Goal: Task Accomplishment & Management: Use online tool/utility

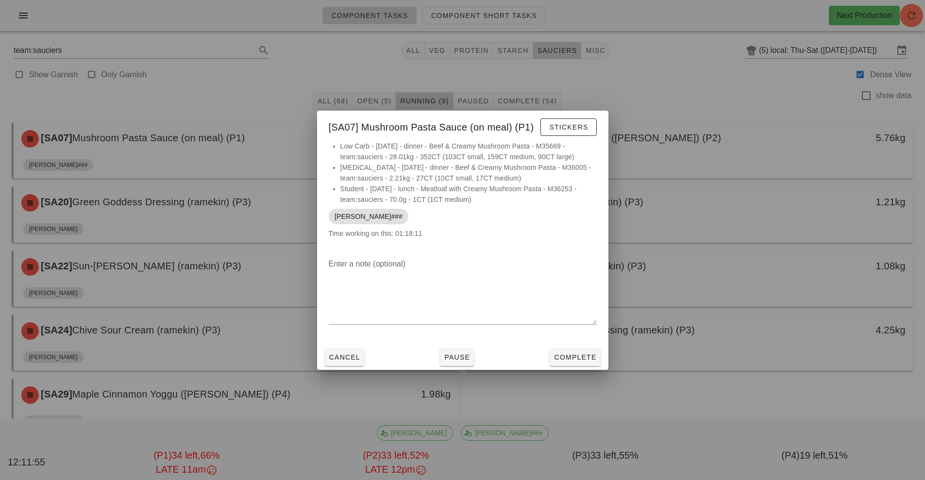
click at [730, 97] on div at bounding box center [462, 240] width 925 height 480
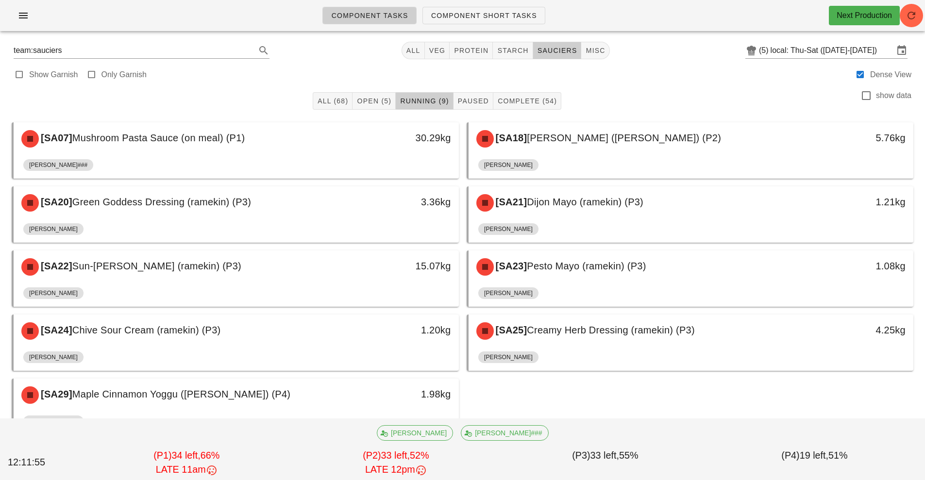
click at [622, 148] on div "[SA18] [PERSON_NAME] ([PERSON_NAME]) (P2)" at bounding box center [636, 138] width 331 height 29
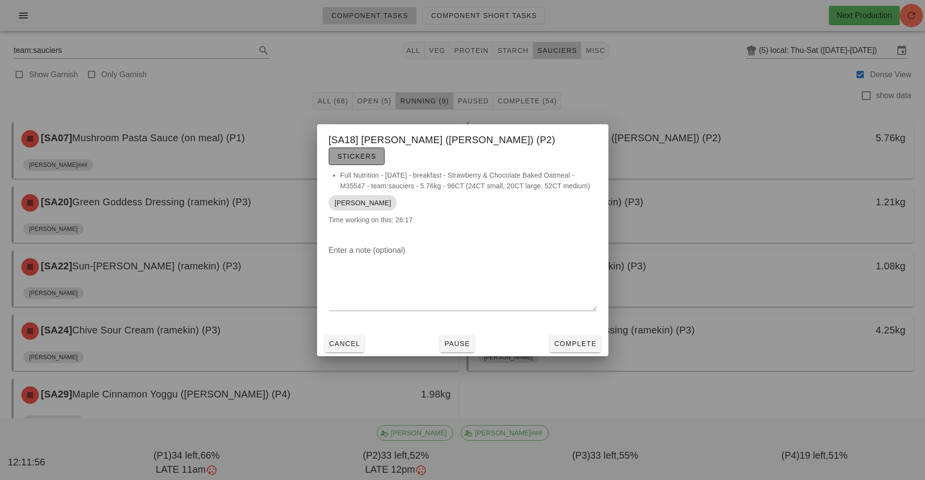
click at [376, 153] on span "Stickers" at bounding box center [356, 157] width 39 height 8
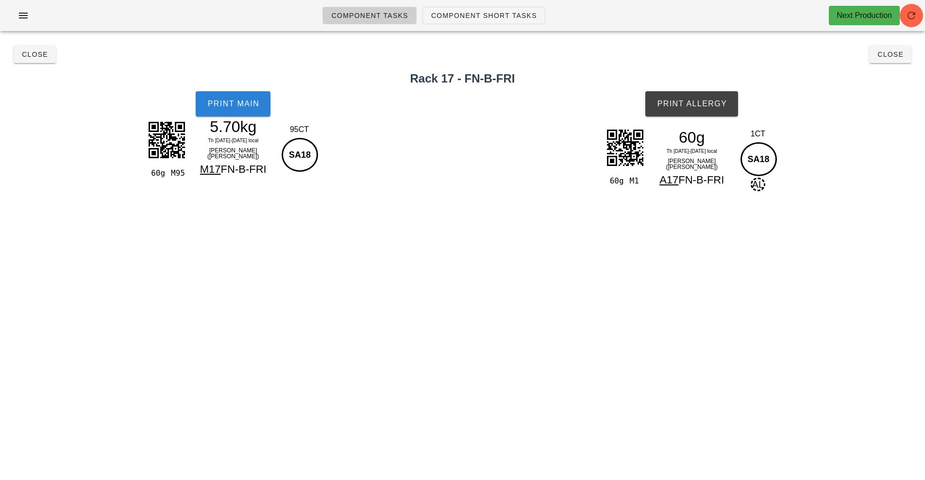
click at [246, 115] on button "Print Main" at bounding box center [233, 103] width 75 height 25
click at [715, 107] on span "Print Allergy" at bounding box center [692, 104] width 70 height 9
click at [887, 62] on button "Close" at bounding box center [890, 54] width 42 height 17
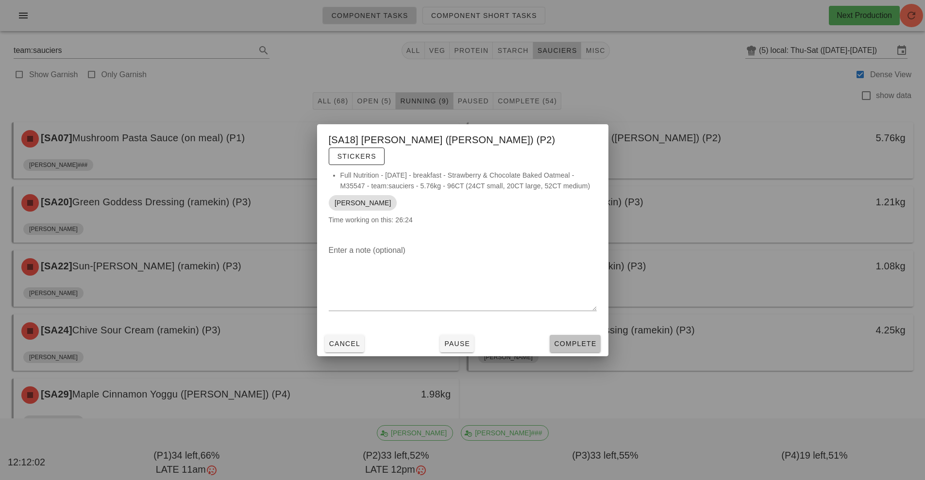
click at [583, 340] on span "Complete" at bounding box center [575, 344] width 43 height 8
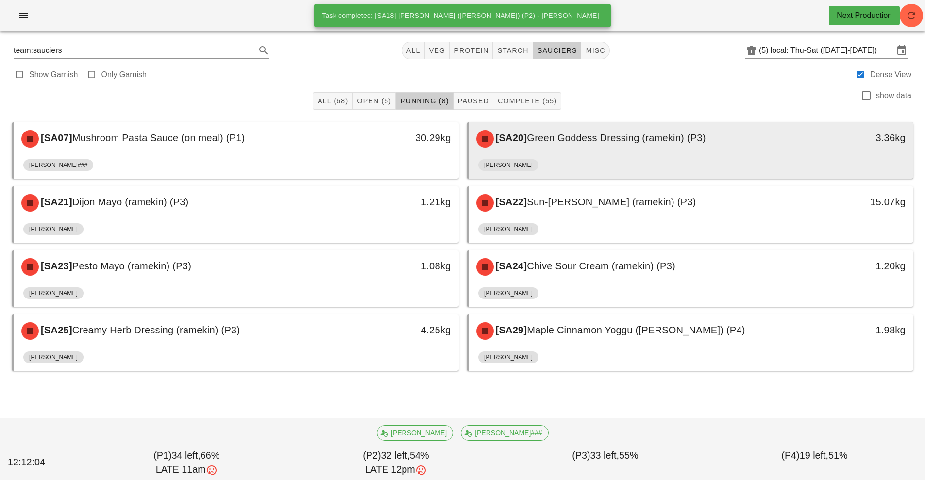
click at [588, 141] on span "Green Goddess Dressing (ramekin) (P3)" at bounding box center [616, 138] width 179 height 11
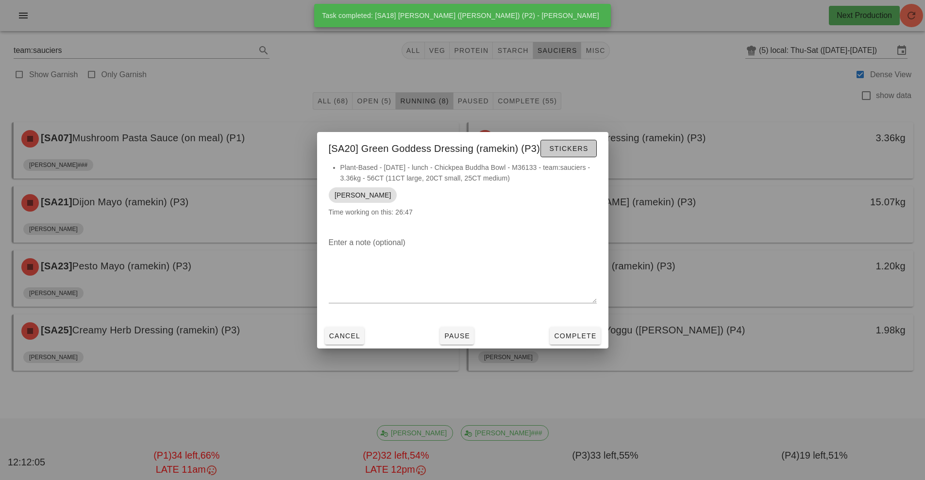
click at [568, 141] on button "Stickers" at bounding box center [569, 148] width 56 height 17
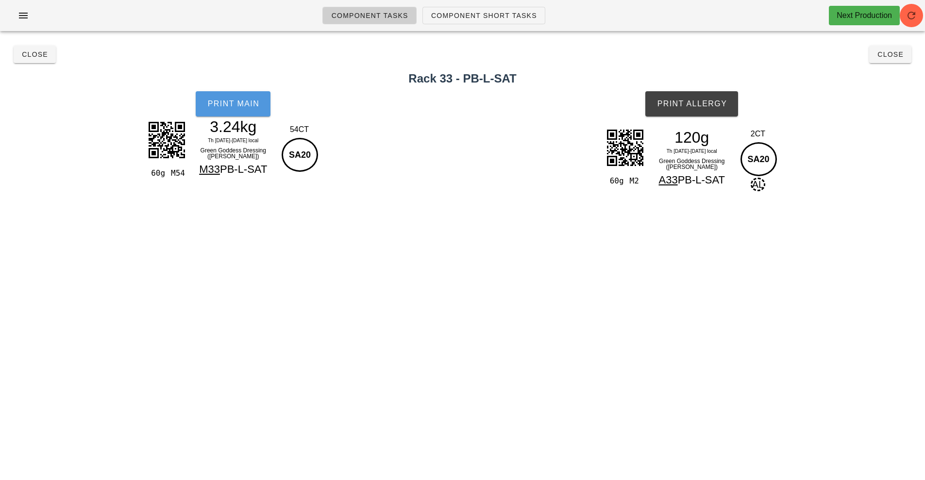
click at [234, 107] on span "Print Main" at bounding box center [233, 104] width 52 height 9
click at [692, 107] on span "Print Allergy" at bounding box center [692, 104] width 70 height 9
click at [887, 55] on span "Close" at bounding box center [890, 55] width 27 height 8
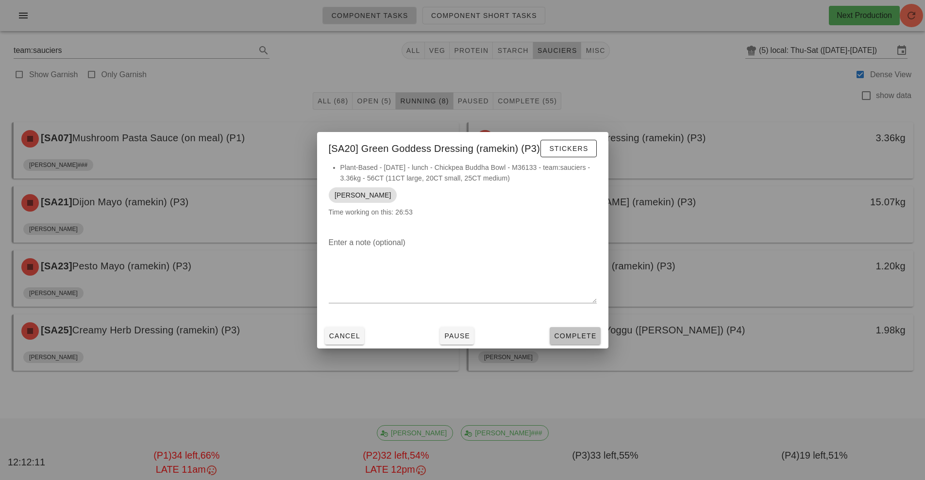
click at [566, 329] on button "Complete" at bounding box center [575, 335] width 51 height 17
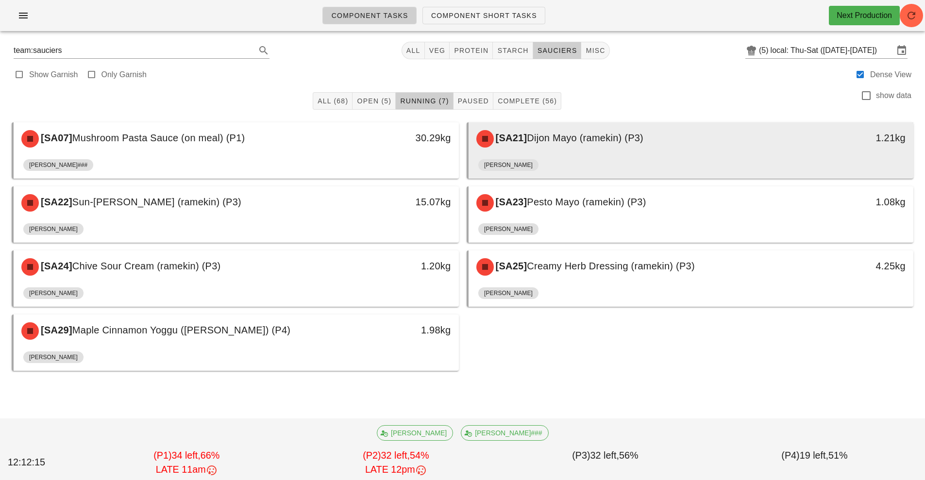
click at [555, 144] on div "[SA21] Dijon Mayo (ramekin) (P3)" at bounding box center [636, 138] width 331 height 29
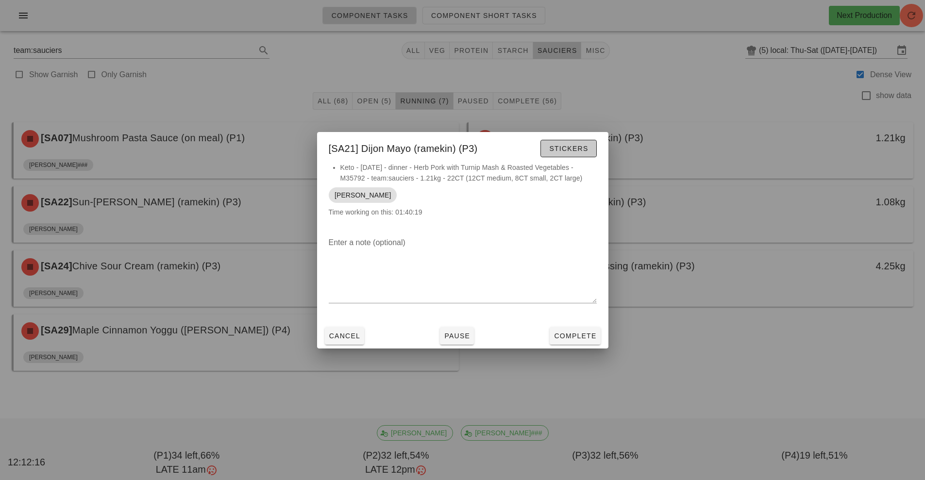
click at [564, 152] on span "Stickers" at bounding box center [568, 149] width 39 height 8
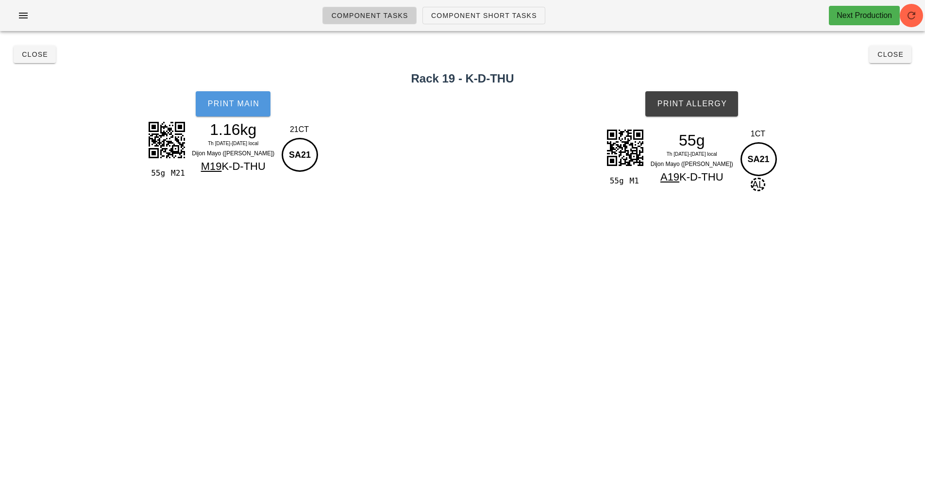
click at [237, 116] on button "Print Main" at bounding box center [233, 103] width 75 height 25
click at [700, 104] on span "Print Allergy" at bounding box center [692, 104] width 70 height 9
click at [900, 49] on button "Close" at bounding box center [890, 54] width 42 height 17
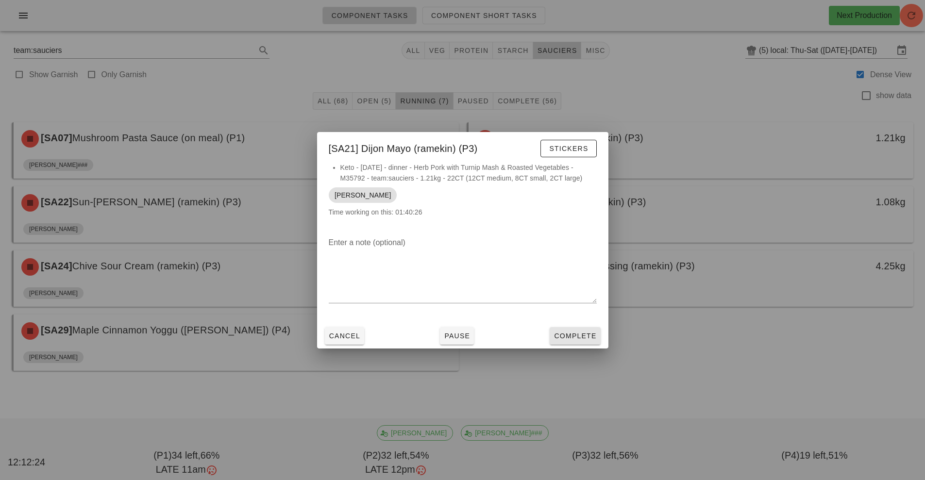
click at [569, 336] on span "Complete" at bounding box center [575, 336] width 43 height 8
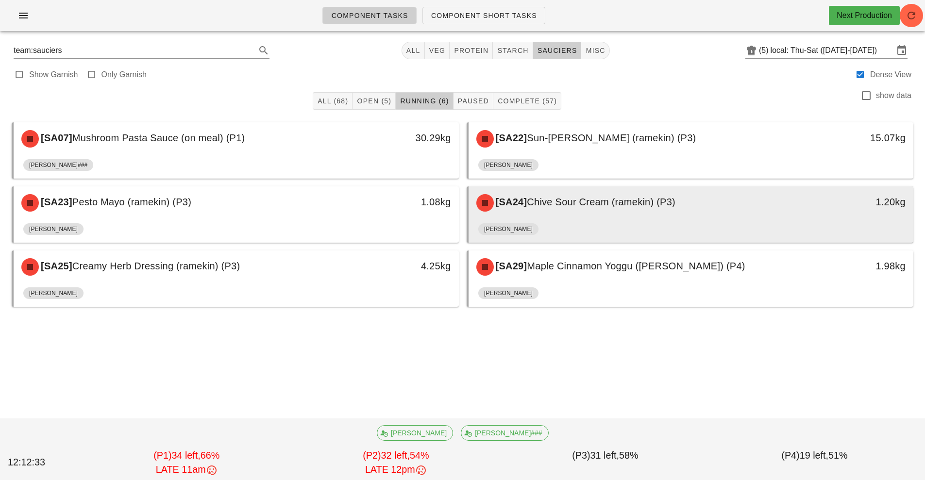
click at [558, 221] on div "[PERSON_NAME]" at bounding box center [691, 231] width 426 height 23
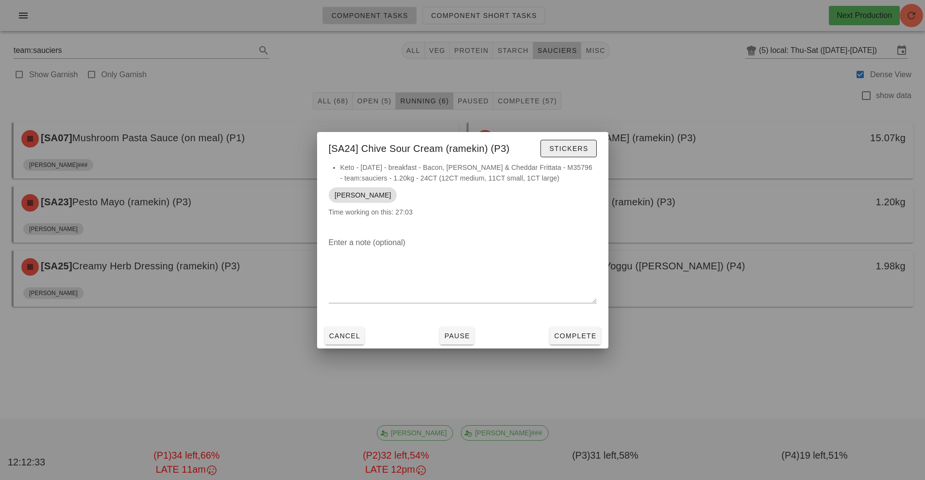
click at [589, 143] on button "Stickers" at bounding box center [569, 148] width 56 height 17
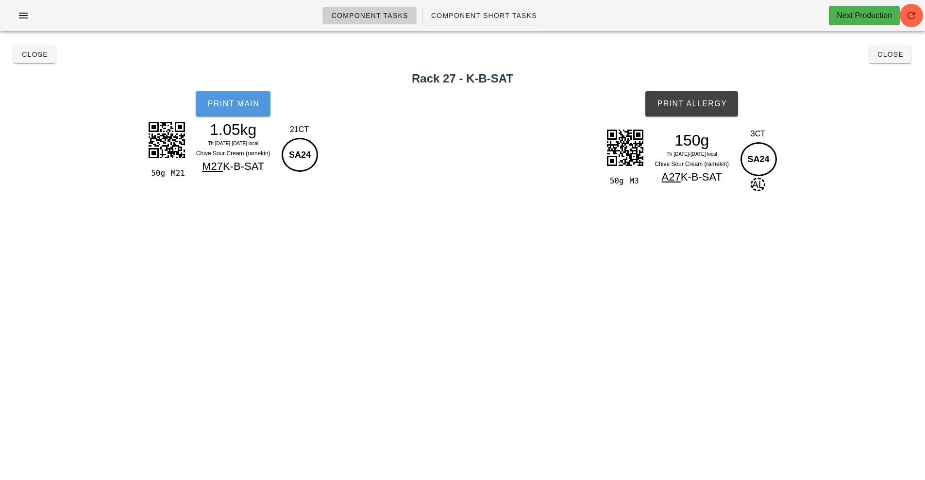
click at [244, 113] on button "Print Main" at bounding box center [233, 103] width 75 height 25
click at [702, 101] on span "Print Allergy" at bounding box center [692, 104] width 70 height 9
click at [891, 62] on button "Close" at bounding box center [890, 54] width 42 height 17
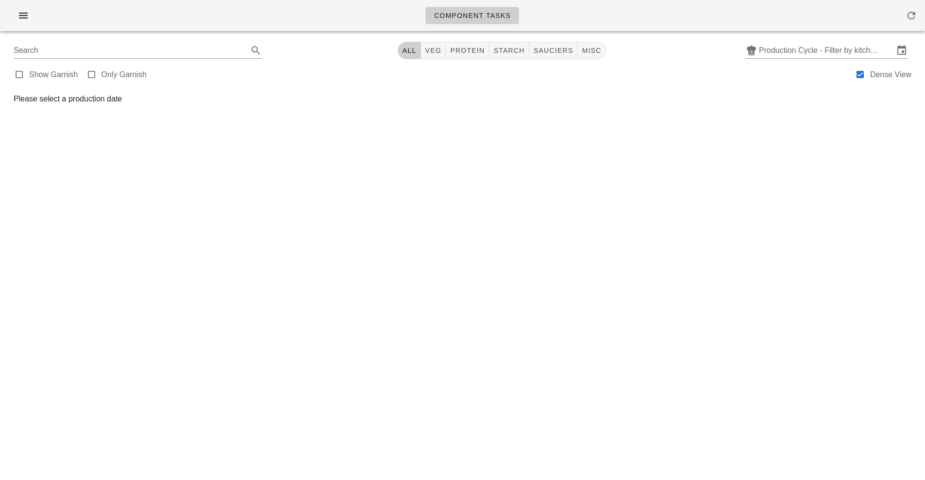
click at [775, 251] on div "Component Tasks Search All veg protein starch sauciers misc Production Cycle - …" at bounding box center [462, 240] width 925 height 480
click at [805, 263] on div "Component Tasks Search All veg protein starch sauciers misc Production Cycle - …" at bounding box center [462, 240] width 925 height 480
click at [816, 266] on div "Component Tasks Search All veg protein starch sauciers misc Production Cycle - …" at bounding box center [462, 240] width 925 height 480
click at [553, 51] on span "sauciers" at bounding box center [553, 51] width 40 height 8
type input "team:sauciers"
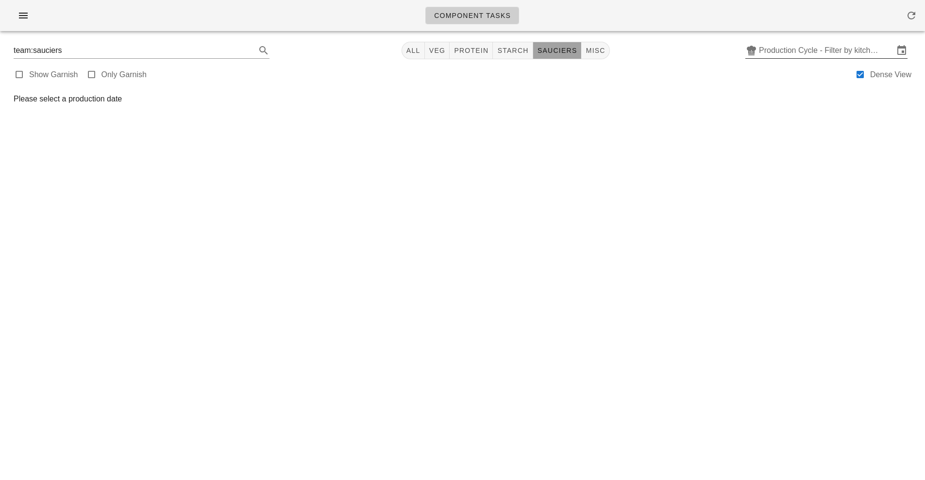
click at [782, 55] on input "Production Cycle - Filter by kitchen production schedules" at bounding box center [826, 51] width 135 height 16
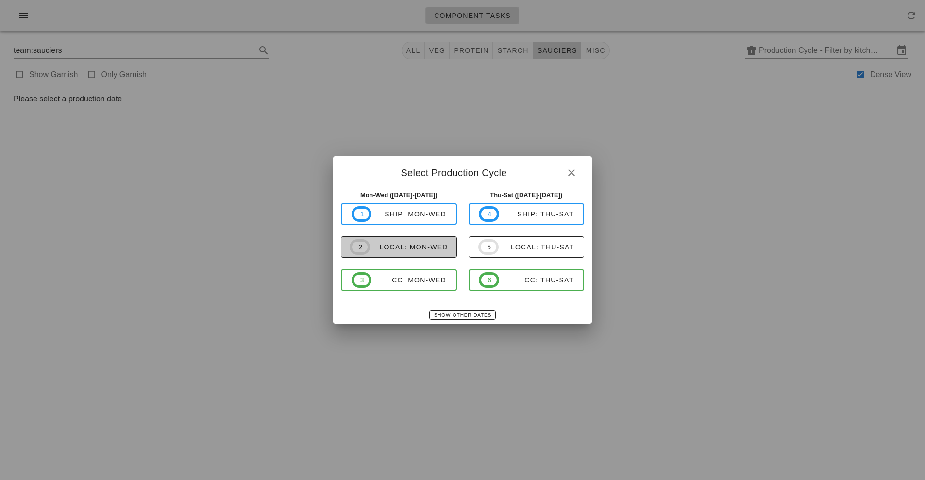
click at [431, 253] on span "2 local: Mon-Wed" at bounding box center [399, 247] width 99 height 16
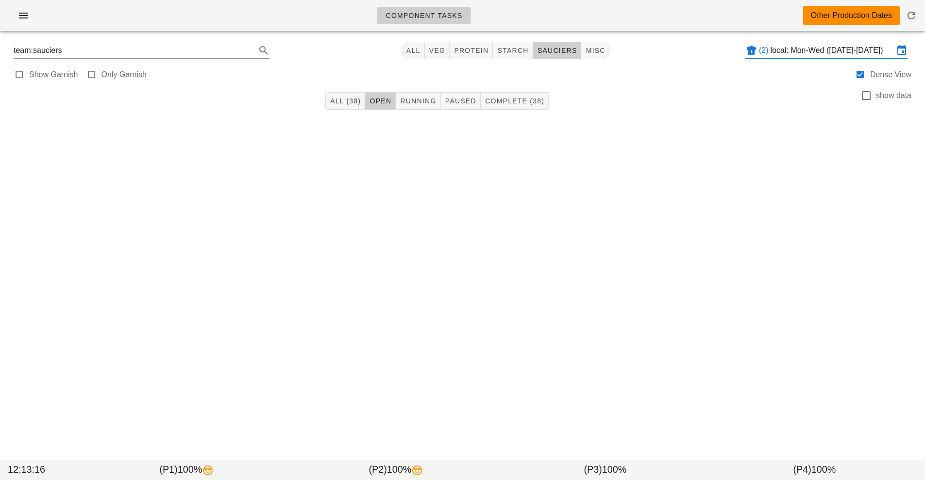
click at [846, 43] on input "local: Mon-Wed (Sep 22-Sep 24)" at bounding box center [832, 51] width 123 height 16
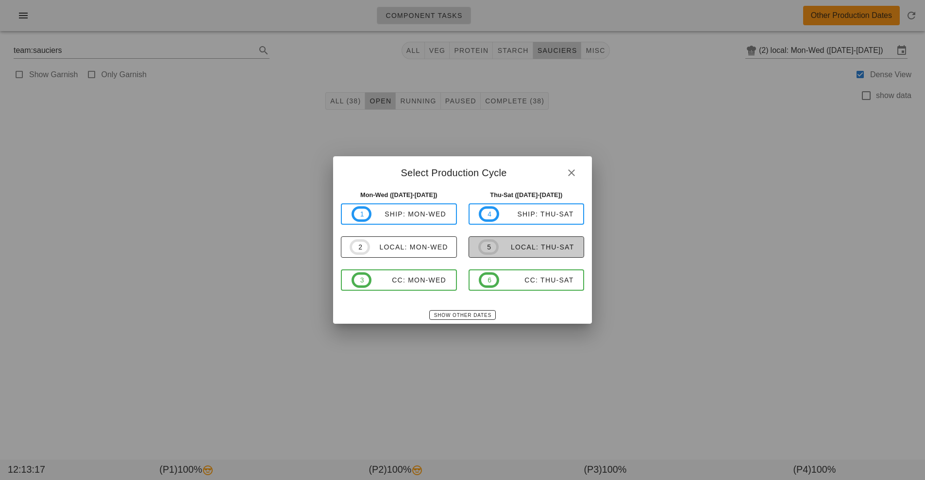
click at [542, 244] on div "local: Thu-Sat" at bounding box center [537, 247] width 76 height 8
type input "local: Thu-Sat ([DATE]-[DATE])"
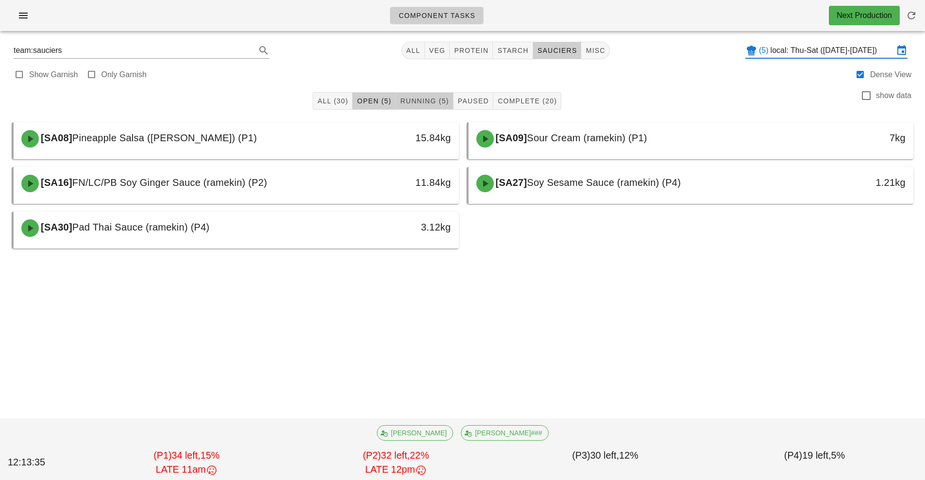
click at [432, 100] on span "Running (5)" at bounding box center [424, 101] width 49 height 8
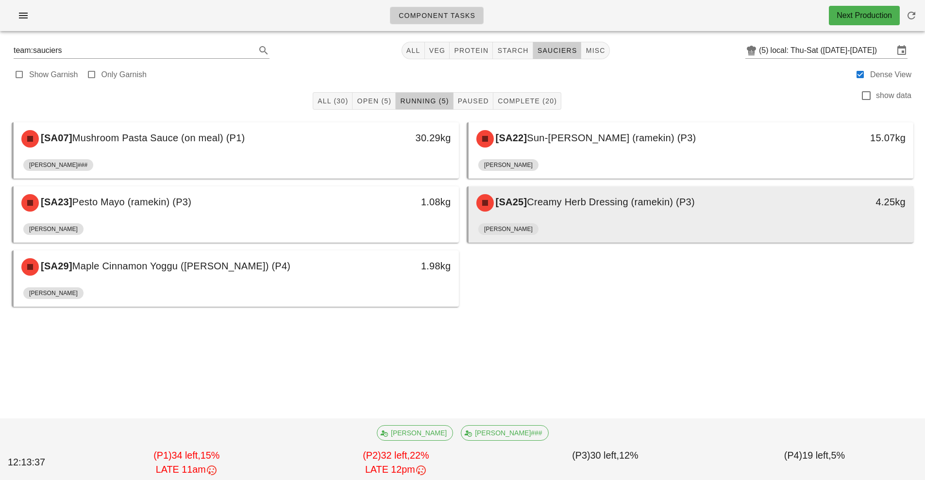
click at [648, 216] on div "[SA25] Creamy Herb Dressing (ramekin) (P3)" at bounding box center [636, 202] width 331 height 29
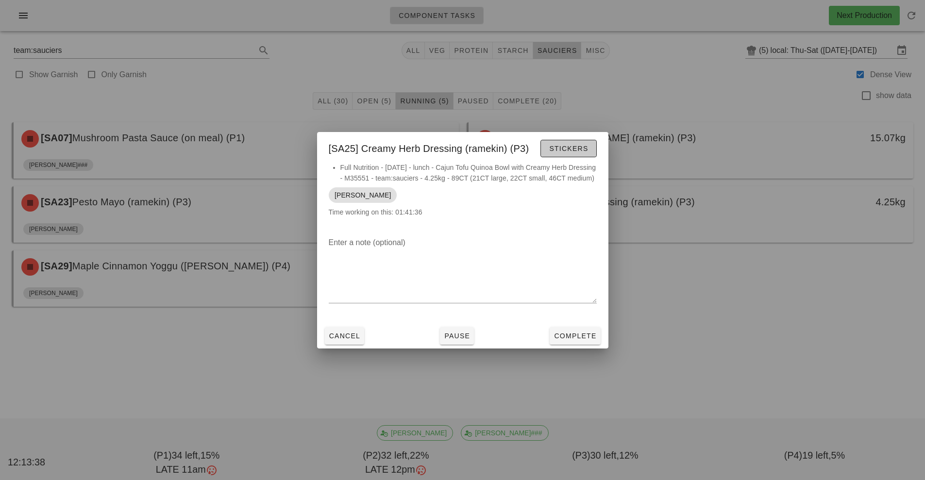
click at [575, 149] on button "Stickers" at bounding box center [569, 148] width 56 height 17
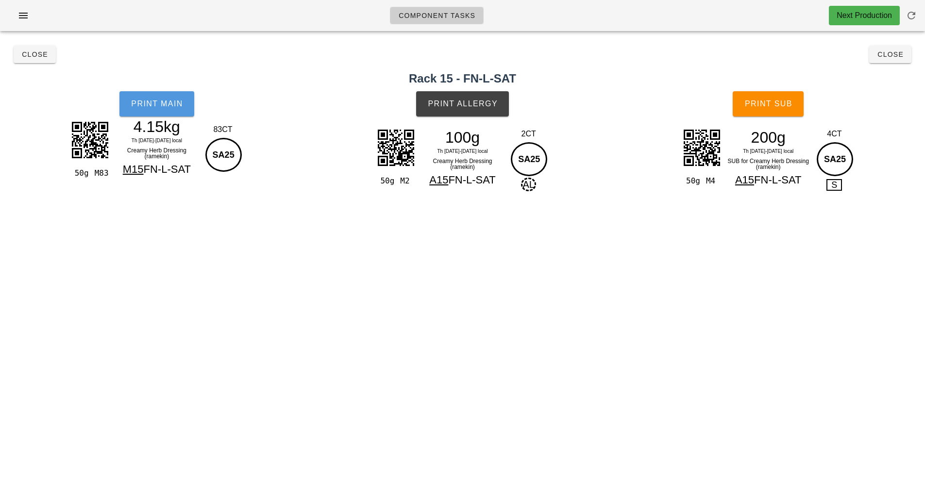
click at [166, 102] on span "Print Main" at bounding box center [157, 104] width 52 height 9
click at [472, 104] on span "Print Allergy" at bounding box center [462, 104] width 70 height 9
click at [767, 106] on span "Print Sub" at bounding box center [769, 104] width 48 height 9
click at [887, 60] on button "Close" at bounding box center [890, 54] width 42 height 17
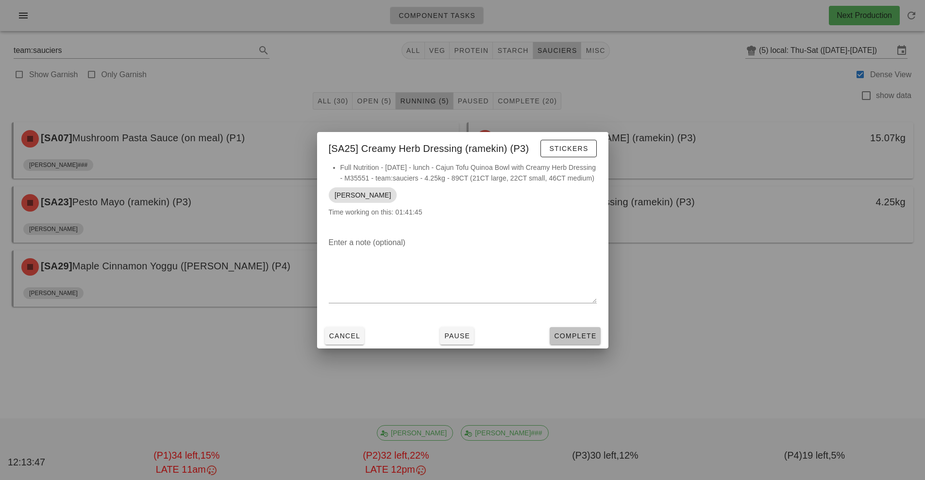
click at [586, 345] on button "Complete" at bounding box center [575, 335] width 51 height 17
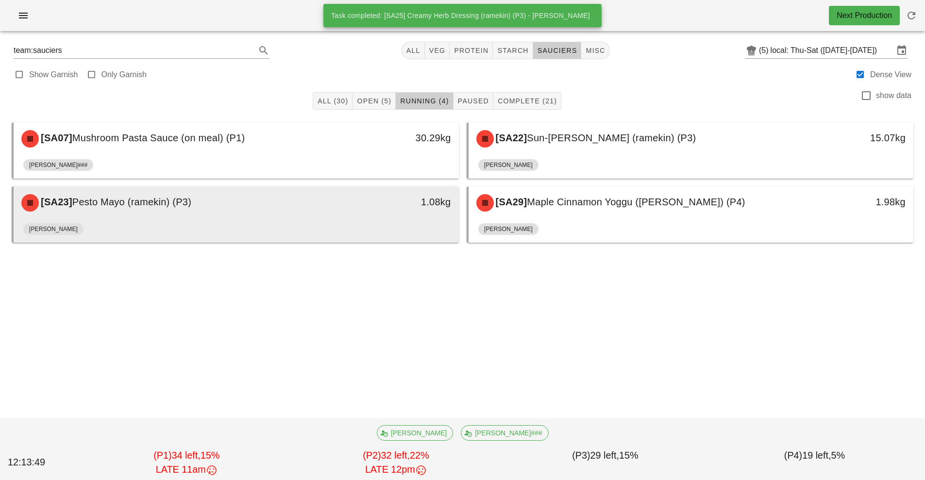
click at [305, 215] on div "[SA23] Pesto Mayo (ramekin) (P3)" at bounding box center [181, 202] width 331 height 29
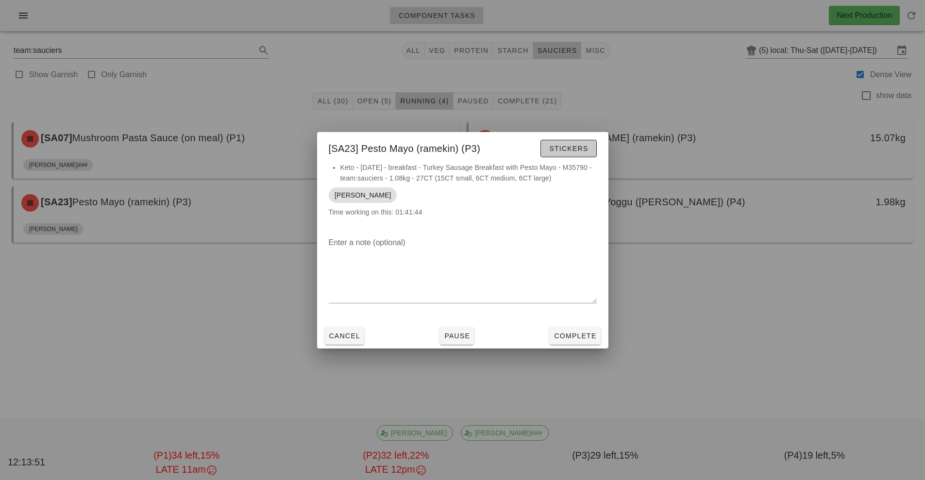
click at [557, 146] on span "Stickers" at bounding box center [568, 149] width 39 height 8
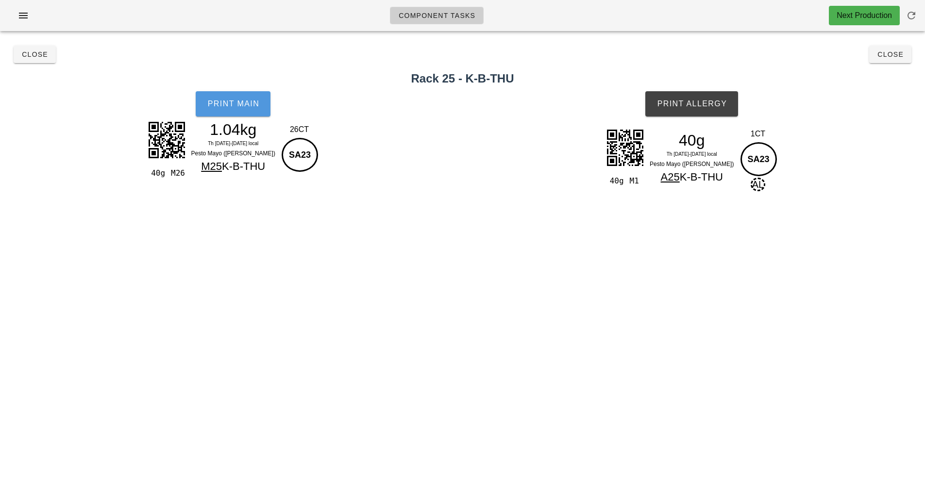
click at [232, 116] on button "Print Main" at bounding box center [233, 103] width 75 height 25
click at [722, 105] on span "Print Allergy" at bounding box center [692, 104] width 70 height 9
click at [898, 57] on span "Close" at bounding box center [890, 55] width 27 height 8
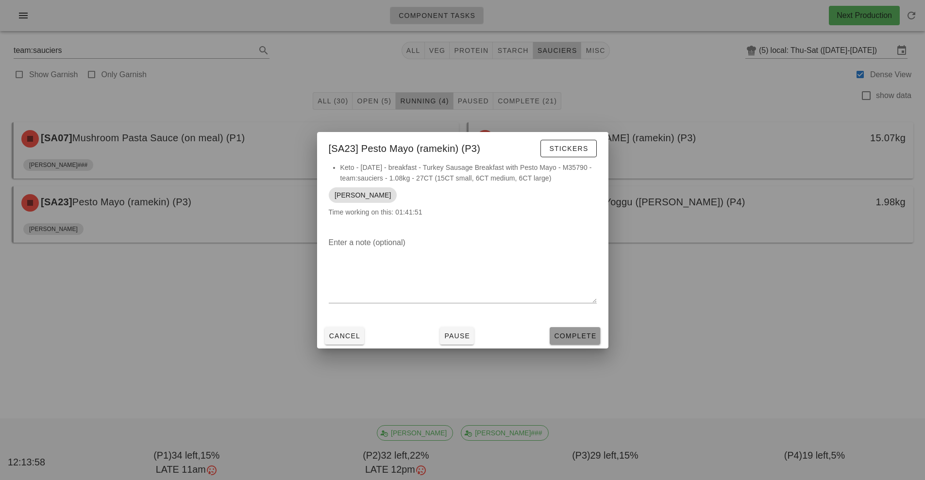
click at [576, 336] on span "Complete" at bounding box center [575, 336] width 43 height 8
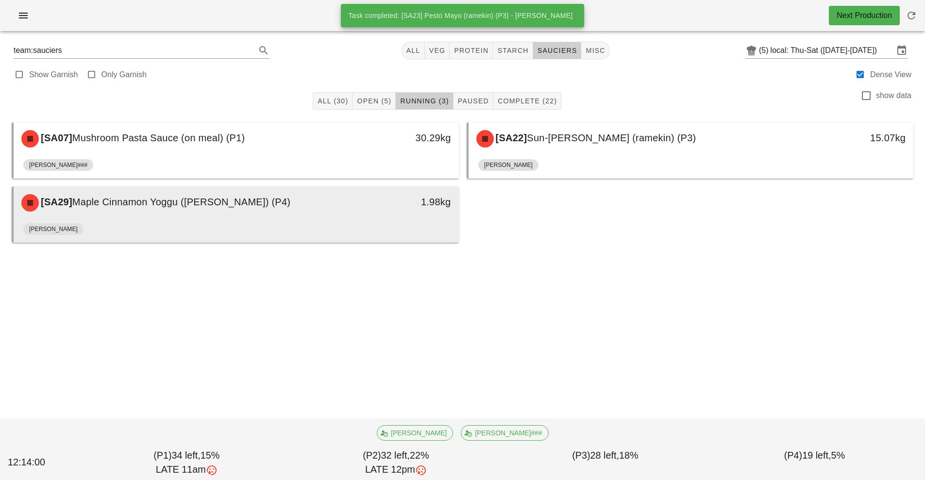
click at [405, 209] on div "1.98kg" at bounding box center [401, 202] width 99 height 16
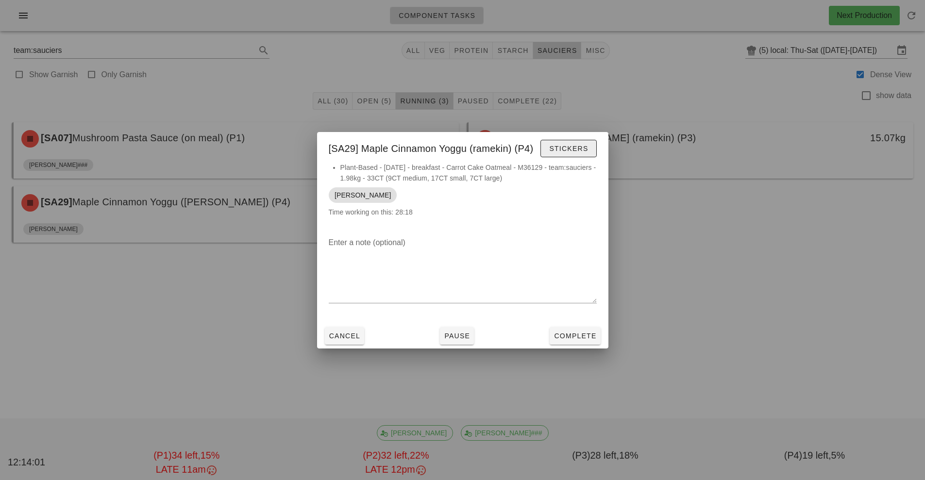
click at [579, 145] on span "Stickers" at bounding box center [568, 149] width 39 height 8
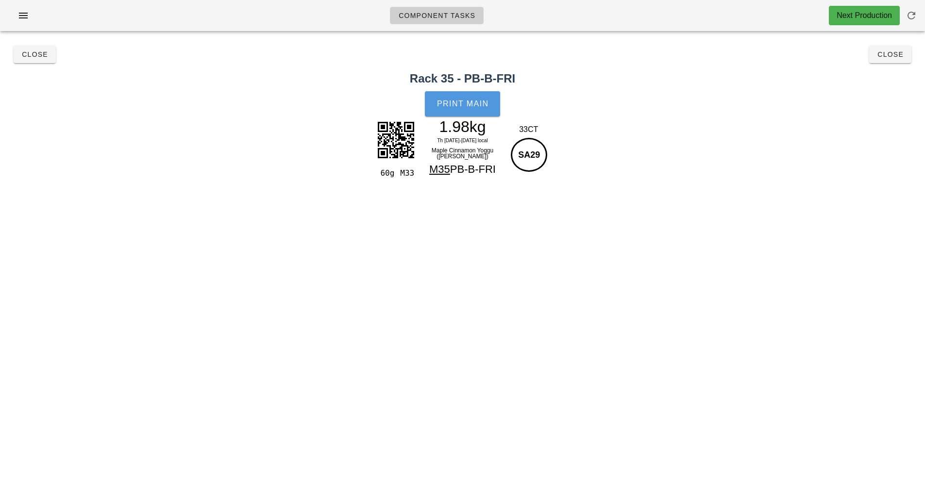
click at [463, 106] on span "Print Main" at bounding box center [463, 104] width 52 height 9
click at [890, 54] on span "Close" at bounding box center [890, 55] width 27 height 8
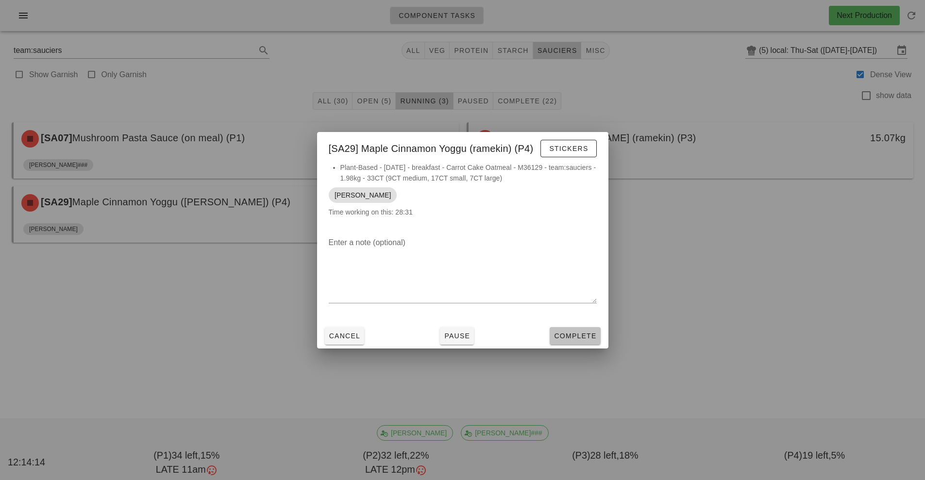
click at [573, 336] on span "Complete" at bounding box center [575, 336] width 43 height 8
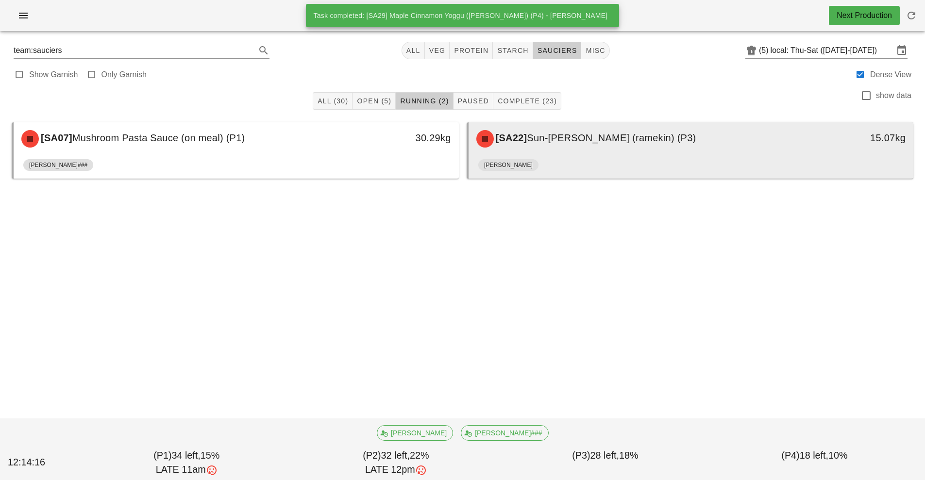
click at [673, 161] on div "[PERSON_NAME]" at bounding box center [691, 166] width 426 height 23
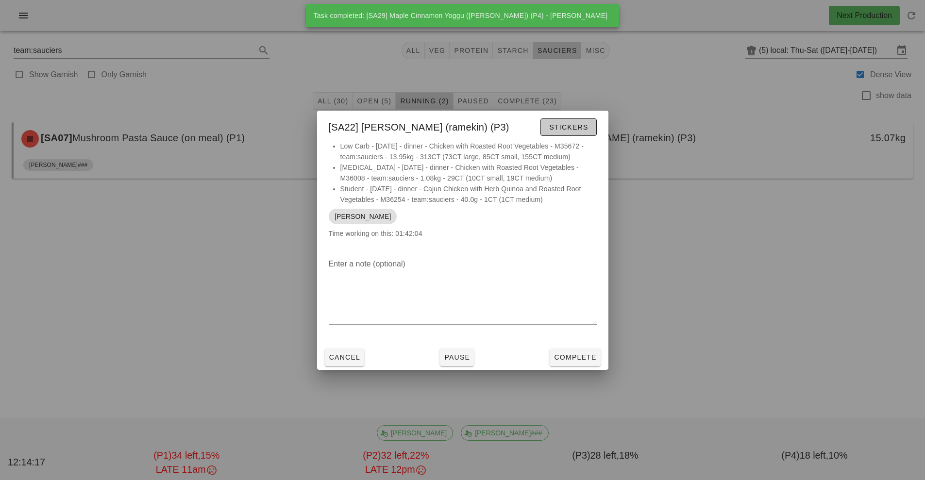
click at [563, 127] on span "Stickers" at bounding box center [568, 127] width 39 height 8
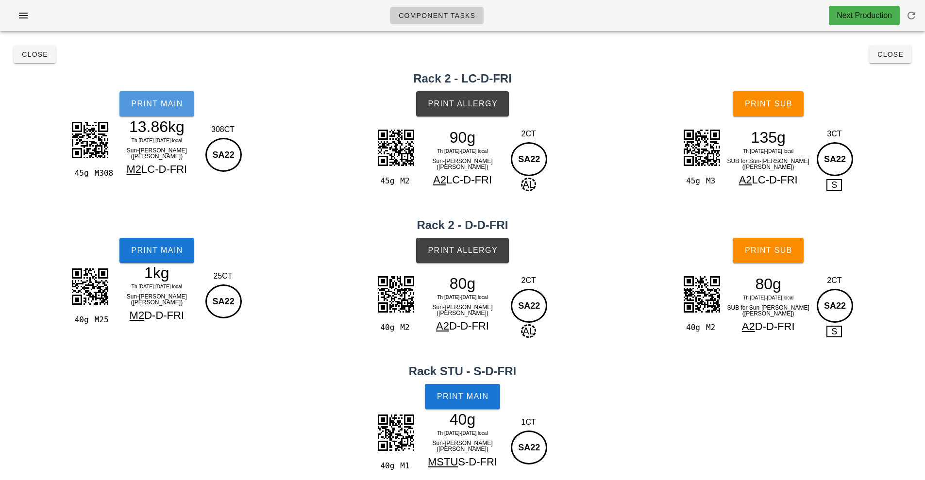
click at [170, 114] on button "Print Main" at bounding box center [156, 103] width 75 height 25
click at [159, 259] on button "Print Main" at bounding box center [156, 250] width 75 height 25
click at [478, 97] on button "Print Allergy" at bounding box center [462, 103] width 93 height 25
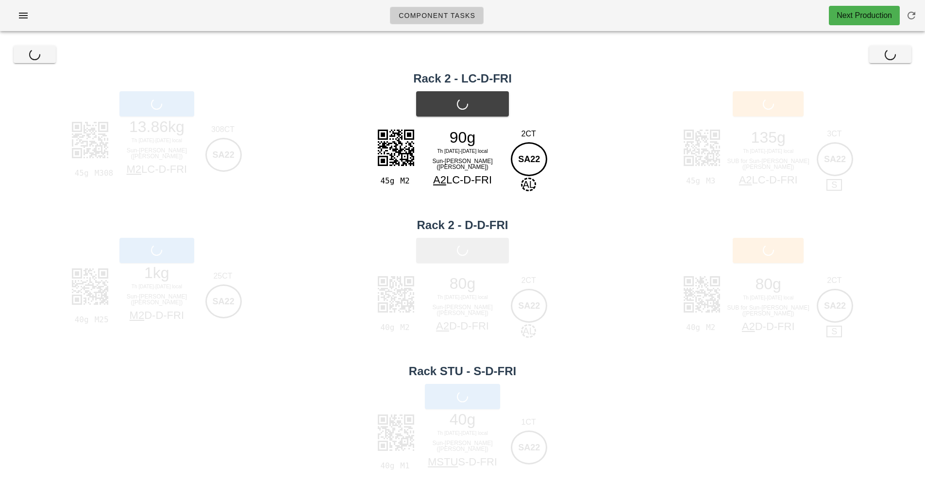
click at [474, 259] on button "Print Allergy" at bounding box center [462, 250] width 93 height 25
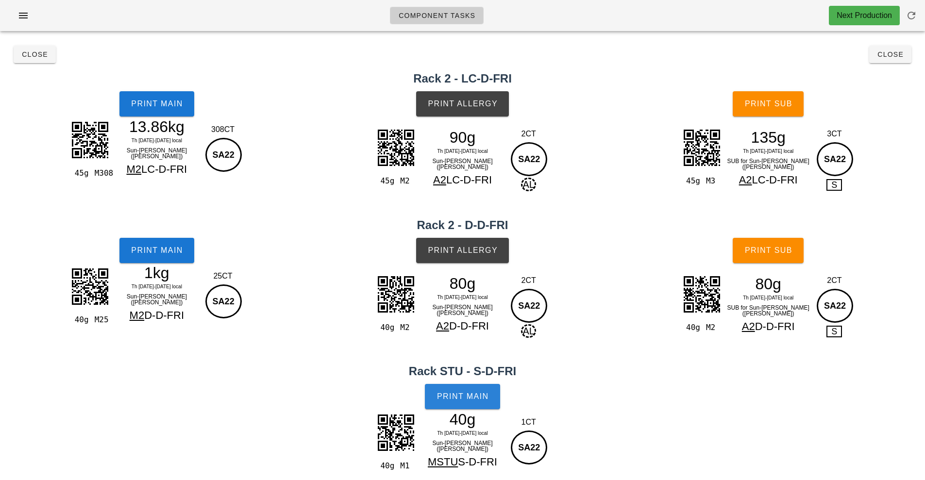
click at [472, 394] on span "Print Main" at bounding box center [463, 396] width 52 height 9
click at [799, 126] on div "45g M3 135g Th 25-Sa 27 Sep local SUB for Sun-Dried Tomato Mayo (ramekin) A2 LC…" at bounding box center [768, 170] width 314 height 96
click at [793, 112] on button "Print Sub" at bounding box center [768, 103] width 71 height 25
click at [789, 227] on h2 "Rack 2 - D-D-FRI" at bounding box center [463, 225] width 914 height 17
click at [792, 247] on span "Print Sub" at bounding box center [769, 250] width 48 height 9
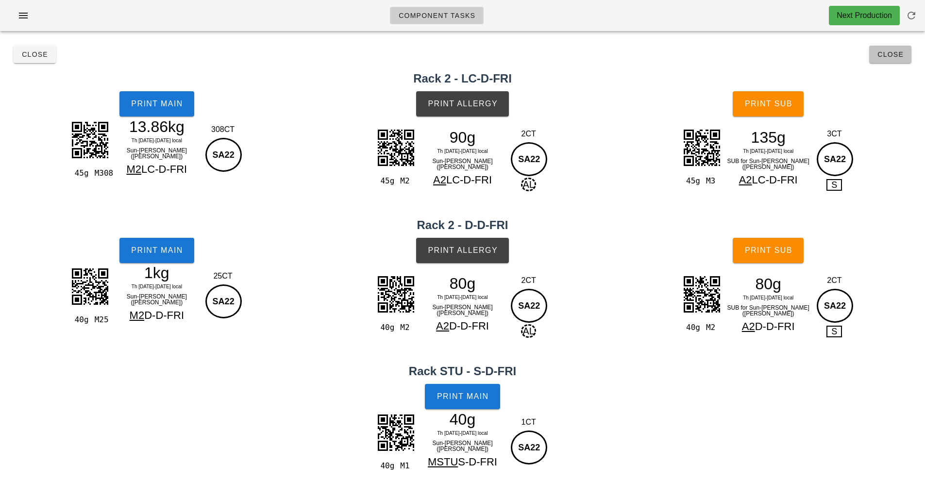
click at [897, 63] on button "Close" at bounding box center [890, 54] width 42 height 17
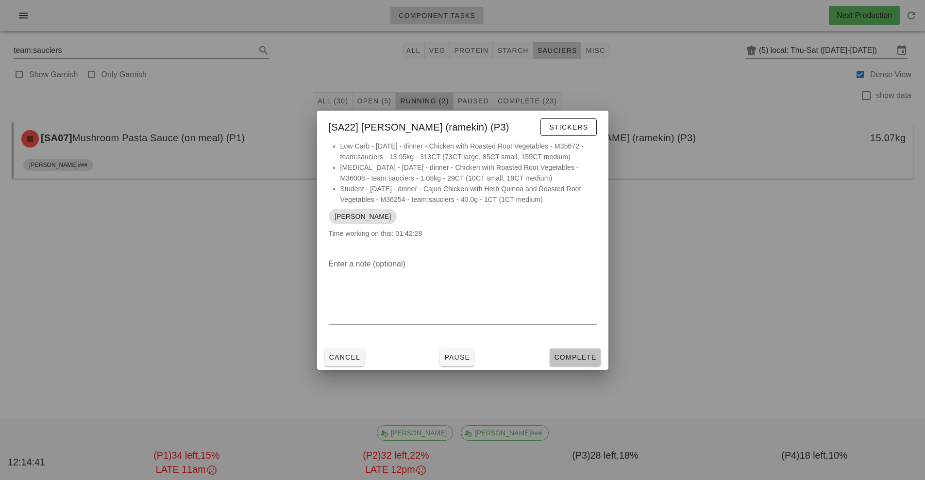
click at [583, 357] on span "Complete" at bounding box center [575, 358] width 43 height 8
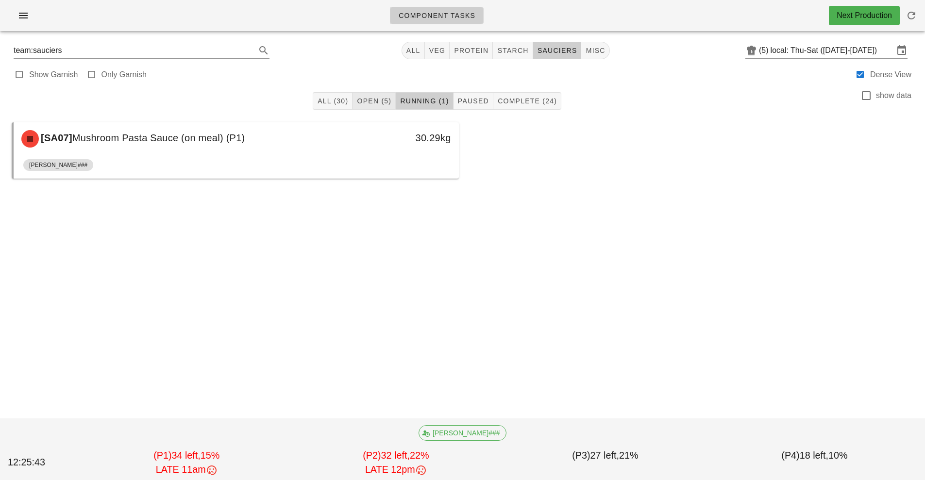
click at [365, 101] on span "Open (5)" at bounding box center [373, 101] width 35 height 8
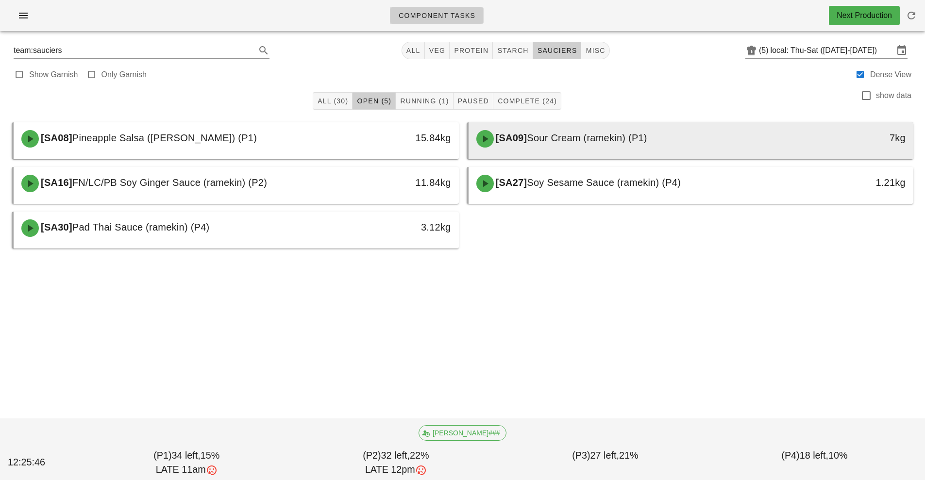
click at [615, 136] on span "Sour Cream (ramekin) (P1)" at bounding box center [587, 138] width 120 height 11
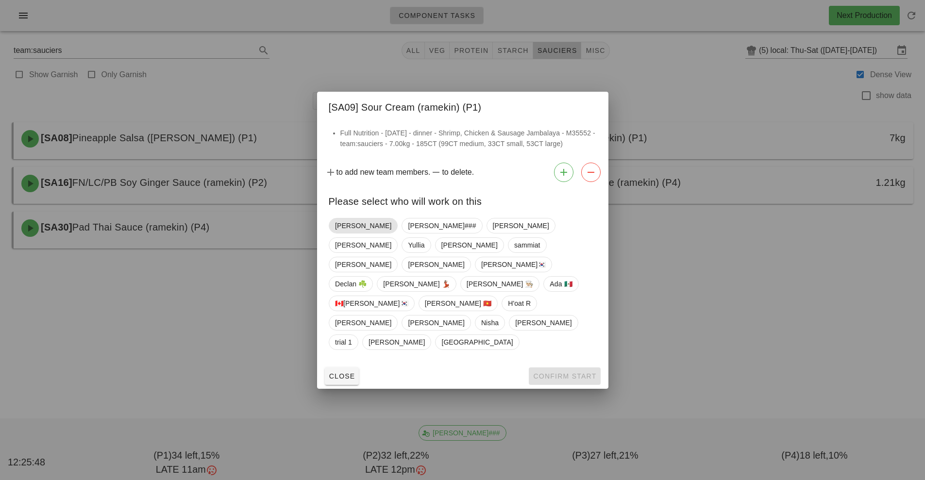
click at [349, 233] on span "[PERSON_NAME]" at bounding box center [363, 226] width 56 height 15
click at [572, 373] on span "Confirm Start" at bounding box center [565, 377] width 64 height 8
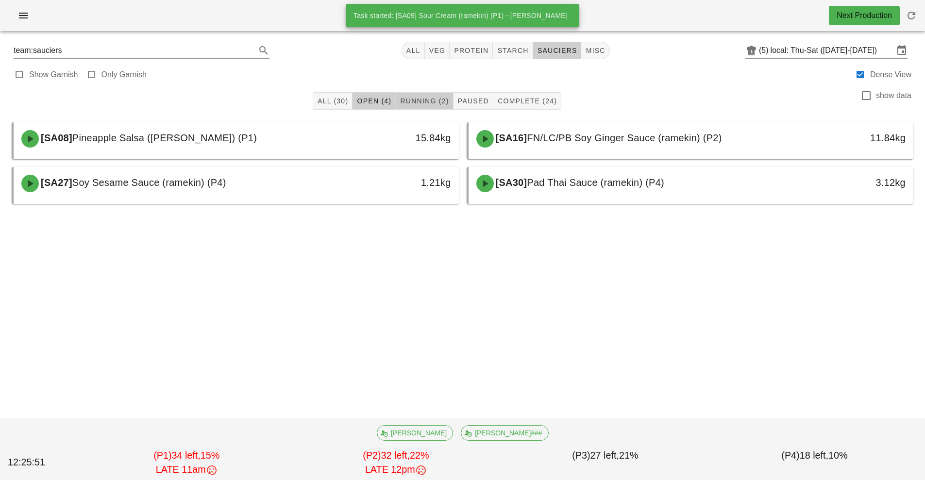
click at [413, 93] on button "Running (2)" at bounding box center [424, 100] width 57 height 17
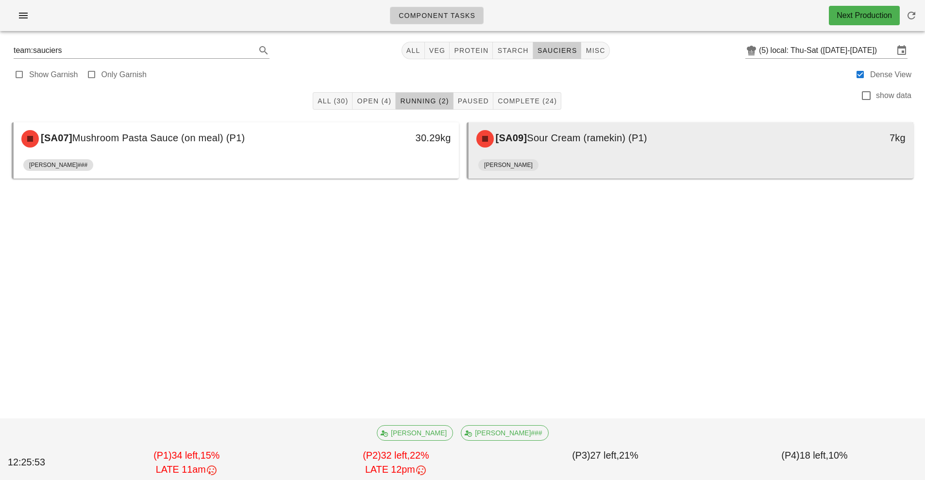
click at [621, 155] on div "[SA09] Sour Cream (ramekin) (P1) 7kg" at bounding box center [691, 138] width 445 height 33
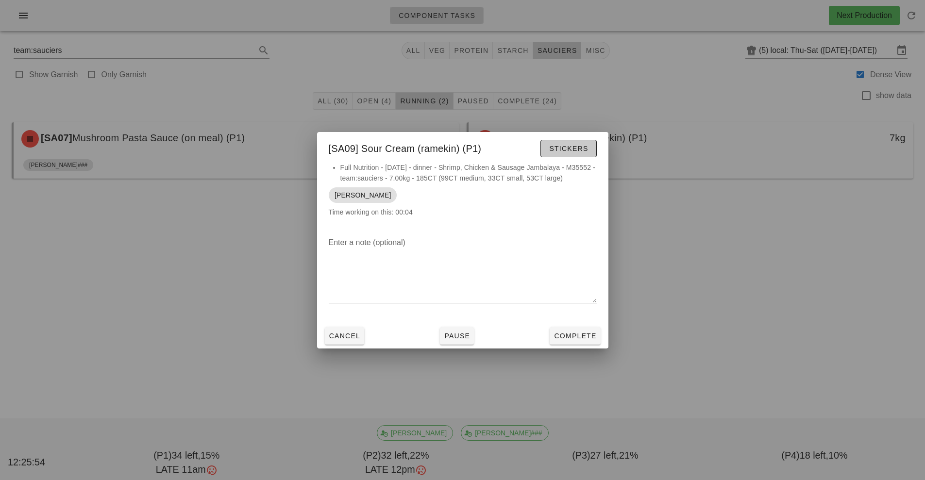
click at [586, 146] on span "Stickers" at bounding box center [568, 149] width 39 height 8
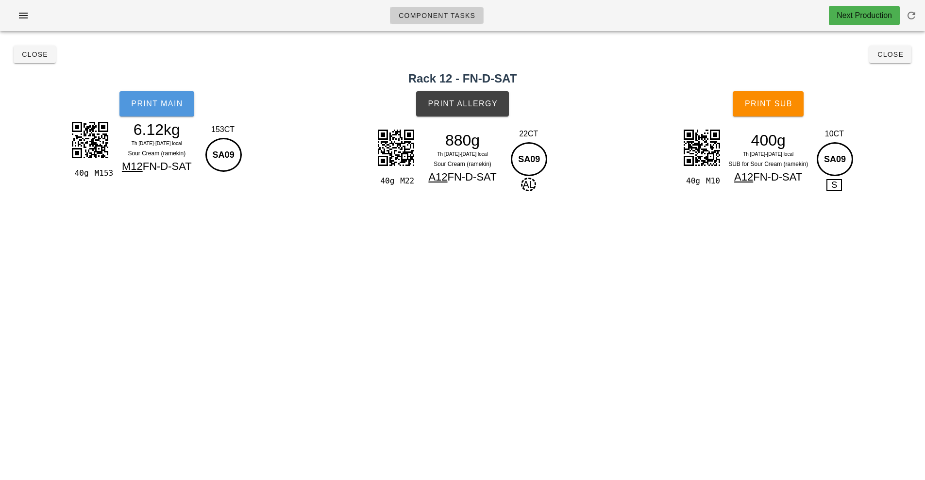
click at [156, 104] on span "Print Main" at bounding box center [157, 104] width 52 height 9
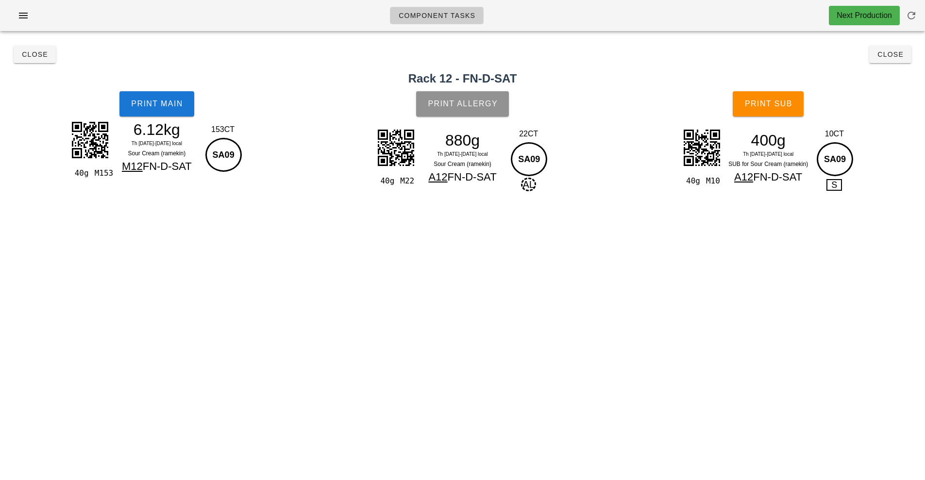
click at [489, 105] on span "Print Allergy" at bounding box center [462, 104] width 70 height 9
click at [782, 104] on span "Print Sub" at bounding box center [769, 104] width 48 height 9
click at [898, 47] on button "Close" at bounding box center [890, 54] width 42 height 17
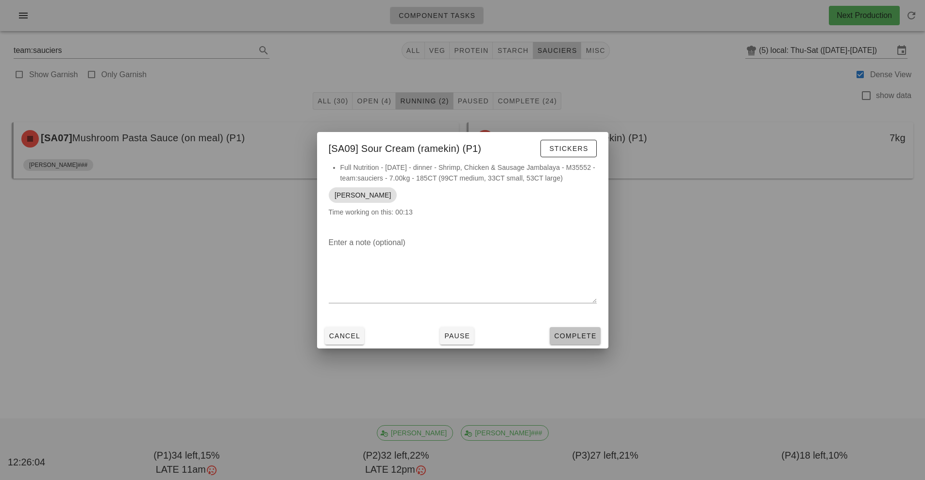
click at [586, 333] on span "Complete" at bounding box center [575, 336] width 43 height 8
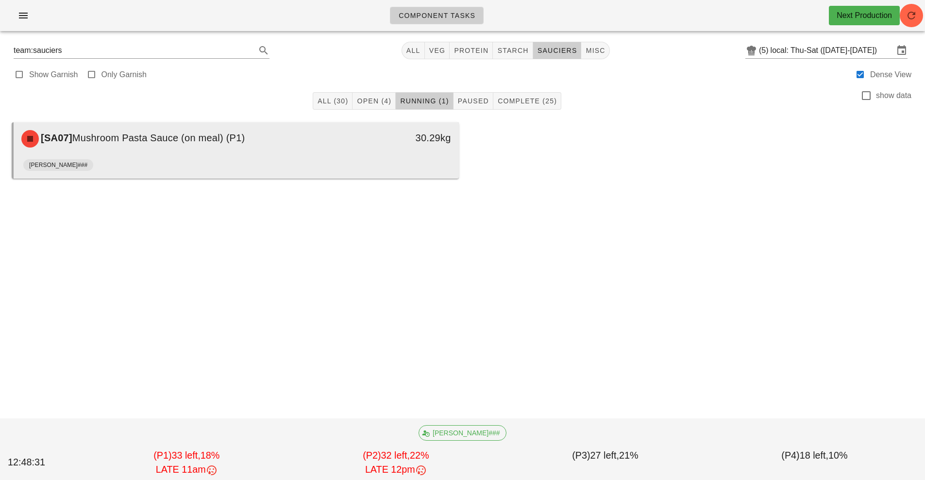
click at [396, 150] on div "30.29kg" at bounding box center [401, 138] width 110 height 29
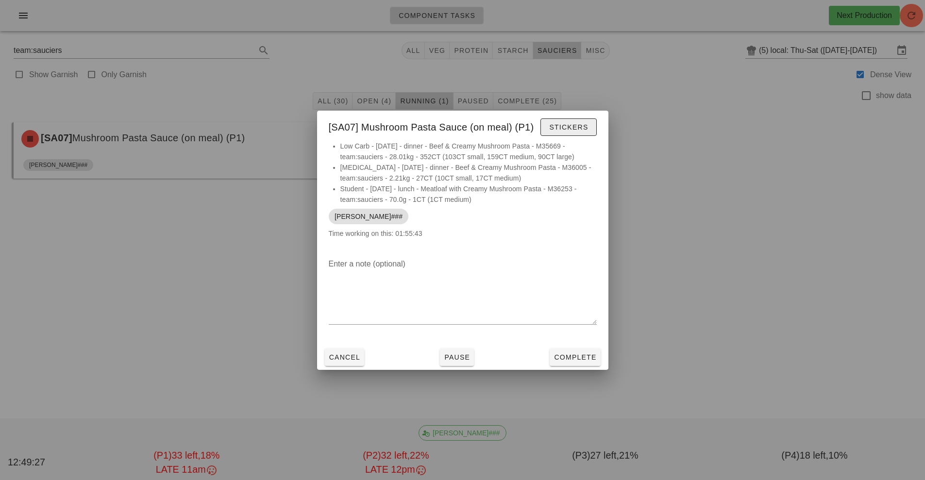
click at [572, 121] on button "Stickers" at bounding box center [569, 127] width 56 height 17
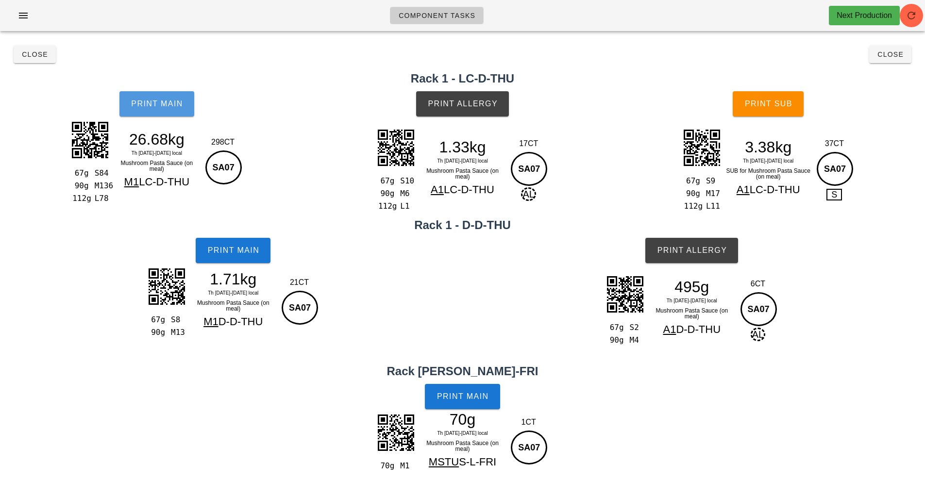
click at [158, 105] on span "Print Main" at bounding box center [157, 104] width 52 height 9
click at [171, 113] on button "Print Main" at bounding box center [156, 103] width 75 height 25
click at [246, 255] on button "Print Main" at bounding box center [233, 250] width 75 height 25
click at [457, 106] on span "Print Allergy" at bounding box center [462, 104] width 70 height 9
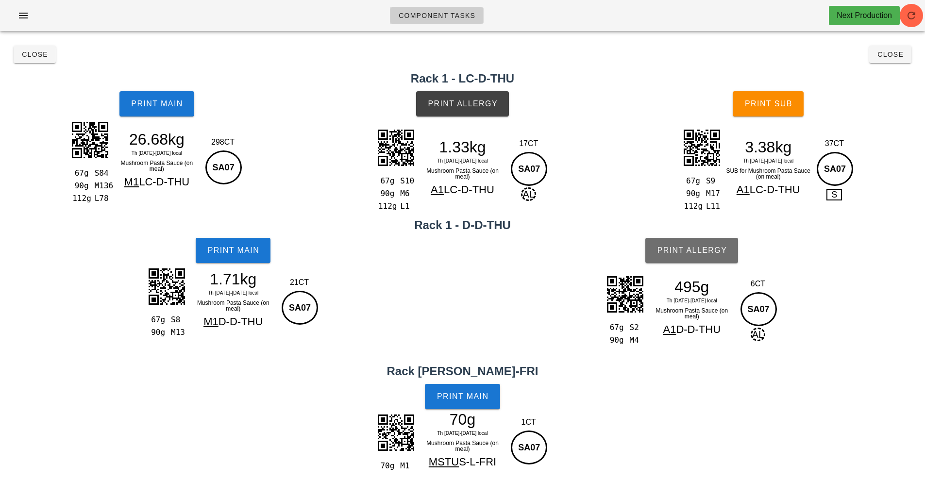
click at [685, 257] on button "Print Allergy" at bounding box center [691, 250] width 93 height 25
click at [775, 104] on span "Print Sub" at bounding box center [769, 104] width 48 height 9
click at [778, 113] on button "Print Sub" at bounding box center [768, 103] width 71 height 25
click at [471, 397] on span "Print Main" at bounding box center [463, 396] width 52 height 9
click at [44, 46] on button "Close" at bounding box center [35, 54] width 42 height 17
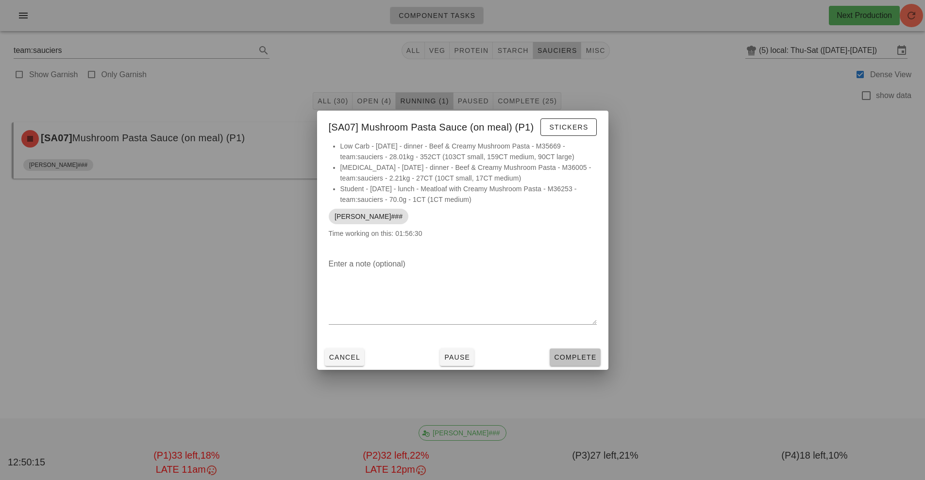
click at [587, 358] on span "Complete" at bounding box center [575, 358] width 43 height 8
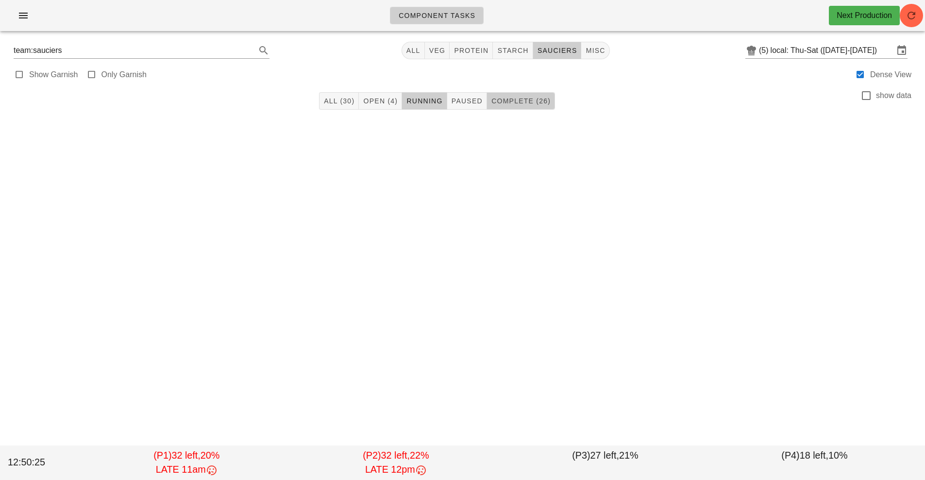
click at [519, 107] on button "Complete (26)" at bounding box center [521, 100] width 68 height 17
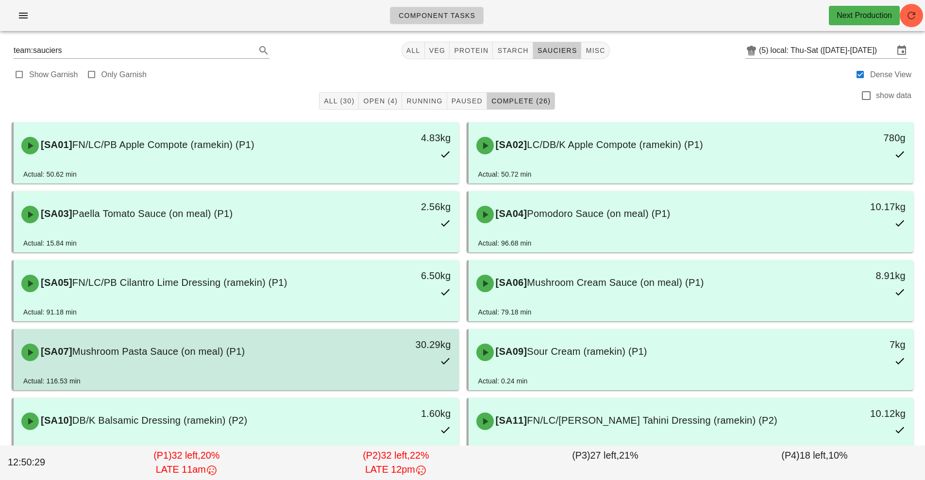
click at [410, 362] on div "30.29kg" at bounding box center [401, 352] width 110 height 43
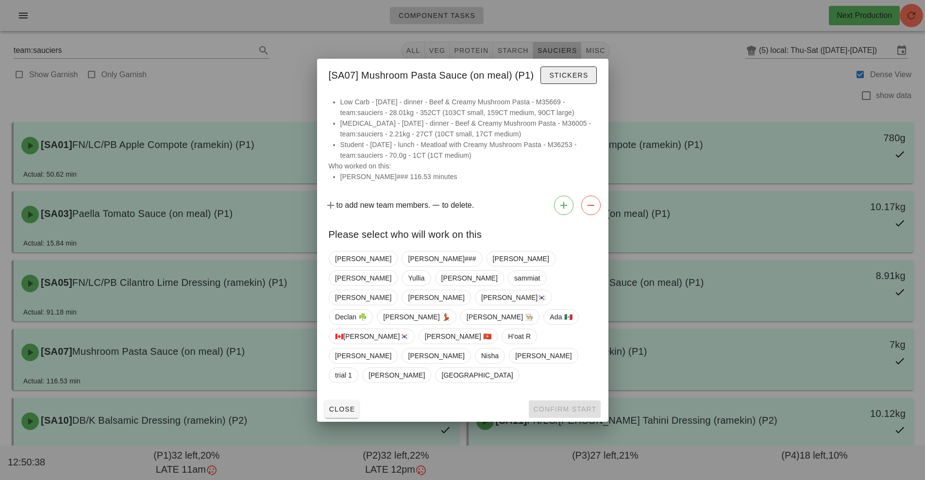
click at [569, 79] on span "Stickers" at bounding box center [568, 75] width 39 height 8
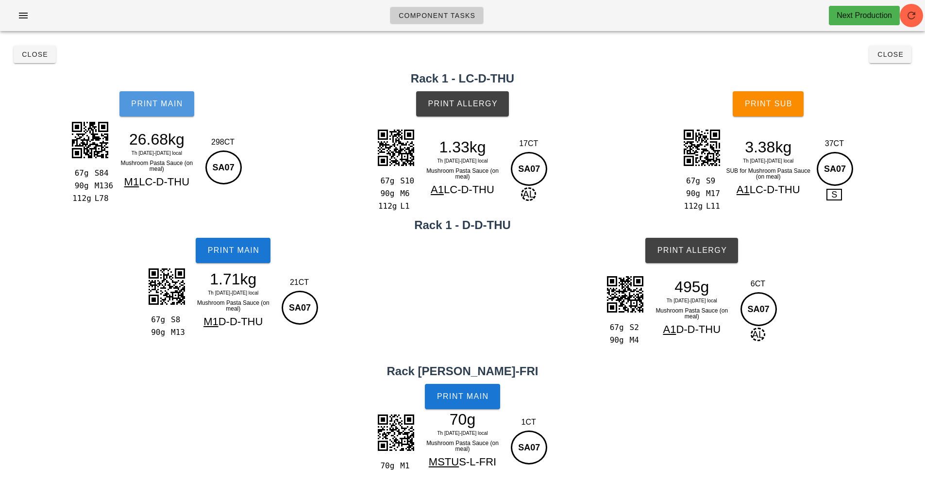
click at [150, 114] on button "Print Main" at bounding box center [156, 103] width 75 height 25
click at [17, 54] on button "Close" at bounding box center [35, 54] width 42 height 17
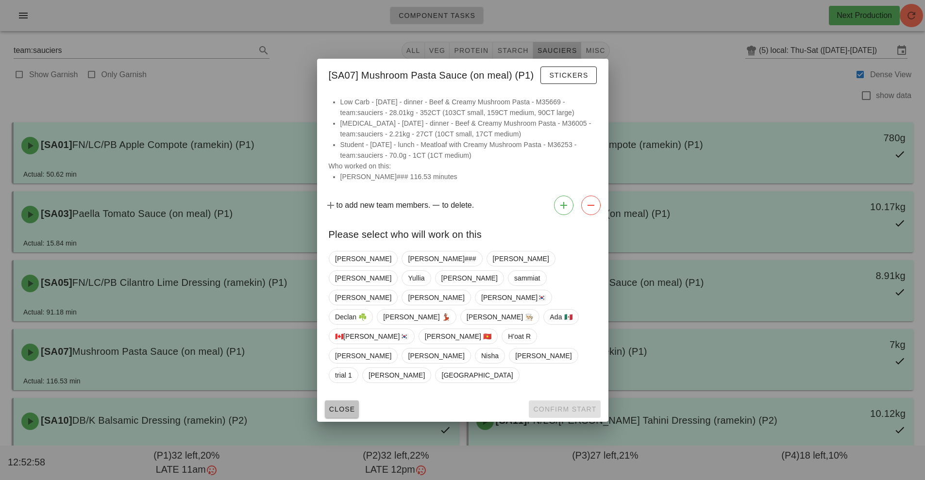
click at [354, 406] on span "Close" at bounding box center [342, 410] width 27 height 8
